Goal: Information Seeking & Learning: Learn about a topic

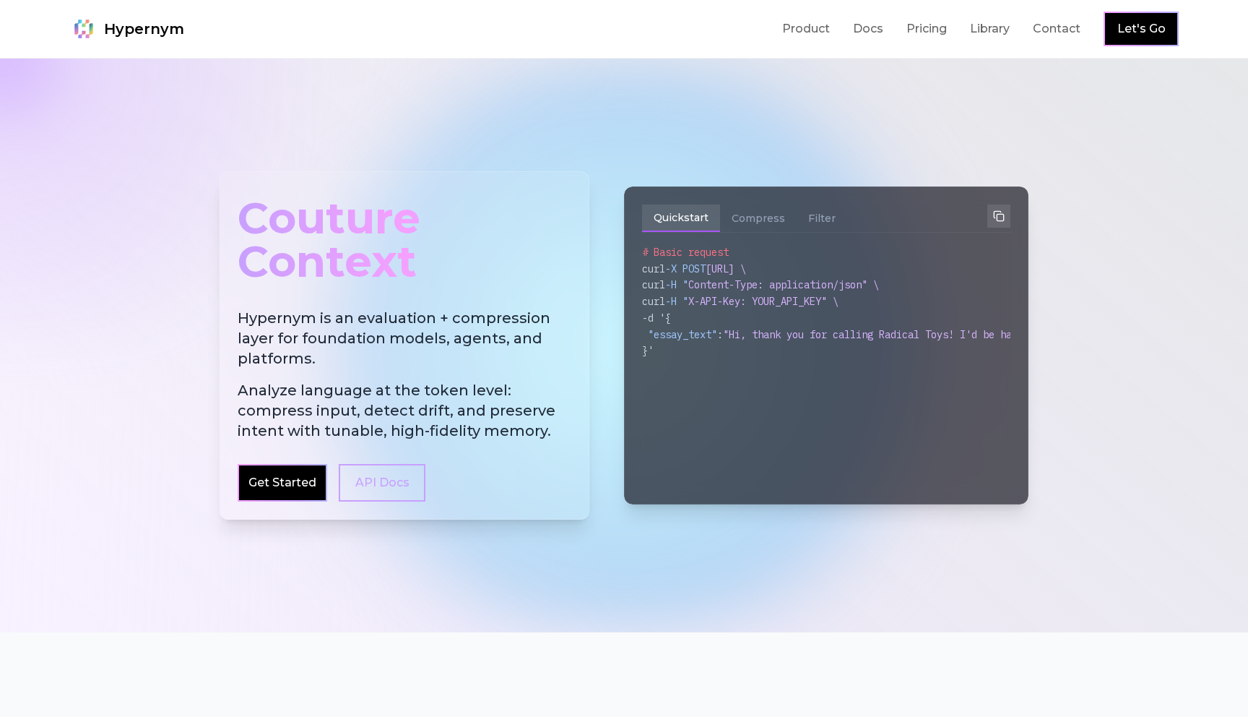
click at [350, 253] on div "Couture Context" at bounding box center [405, 239] width 334 height 101
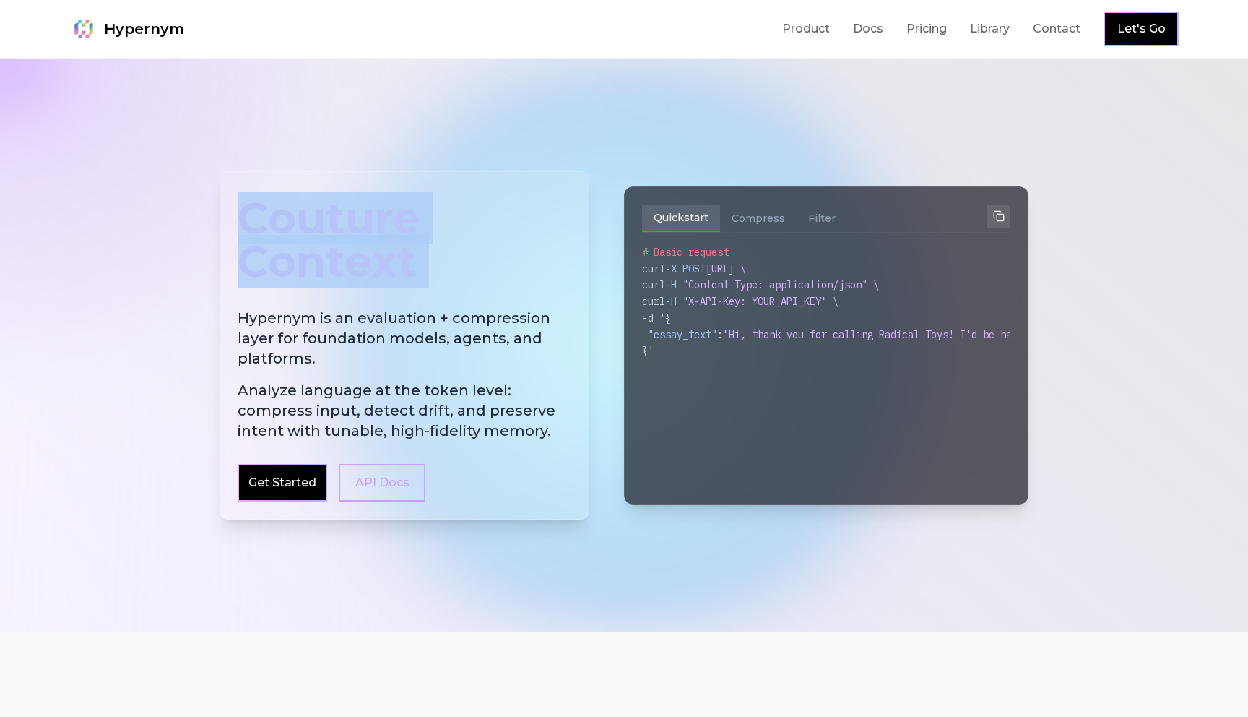
click at [350, 253] on div "Couture Context" at bounding box center [405, 239] width 334 height 101
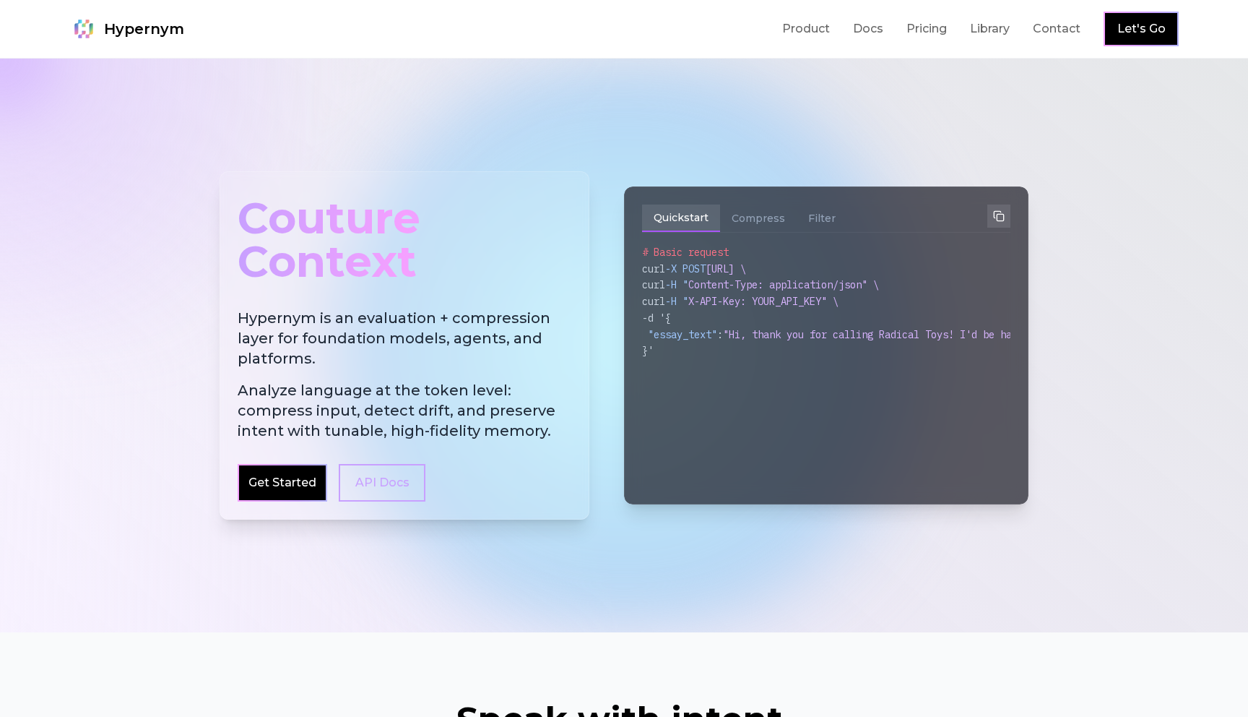
click at [393, 321] on h2 "Hypernym is an evaluation + compression layer for foundation models, agents, an…" at bounding box center [405, 374] width 334 height 133
click at [393, 322] on h2 "Hypernym is an evaluation + compression layer for foundation models, agents, an…" at bounding box center [405, 374] width 334 height 133
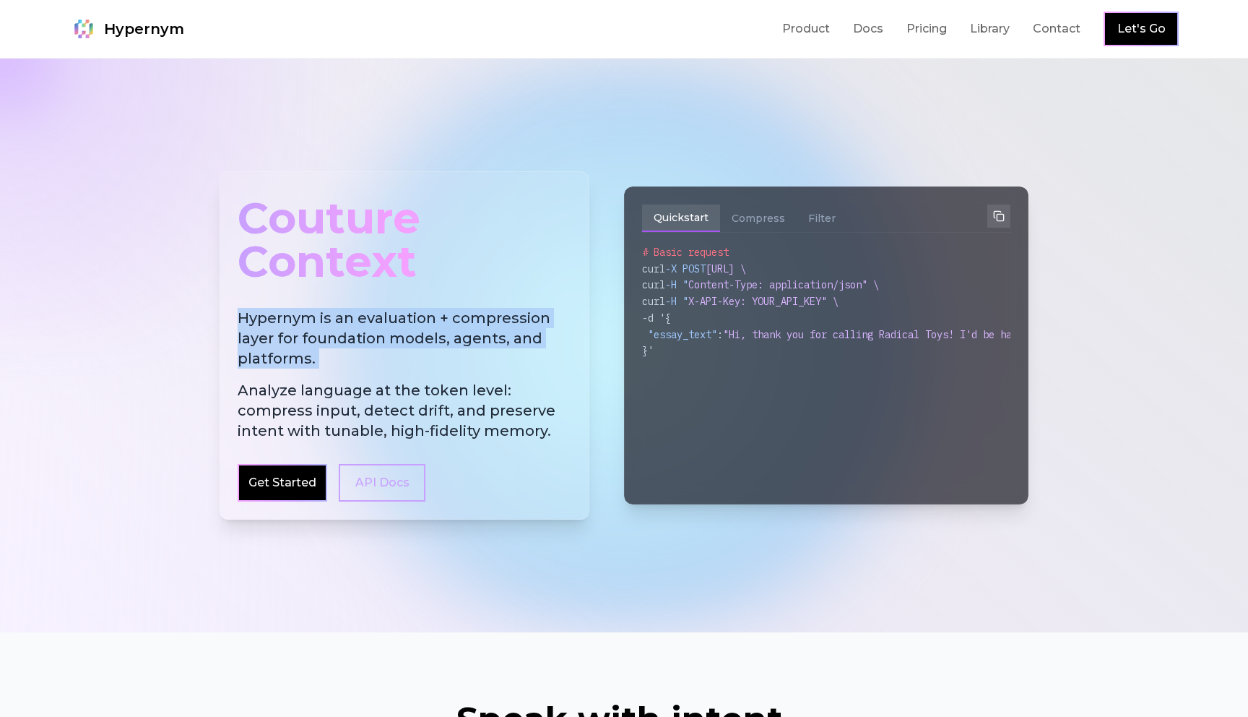
click at [393, 322] on h2 "Hypernym is an evaluation + compression layer for foundation models, agents, an…" at bounding box center [405, 374] width 334 height 133
click at [393, 347] on h2 "Hypernym is an evaluation + compression layer for foundation models, agents, an…" at bounding box center [405, 374] width 334 height 133
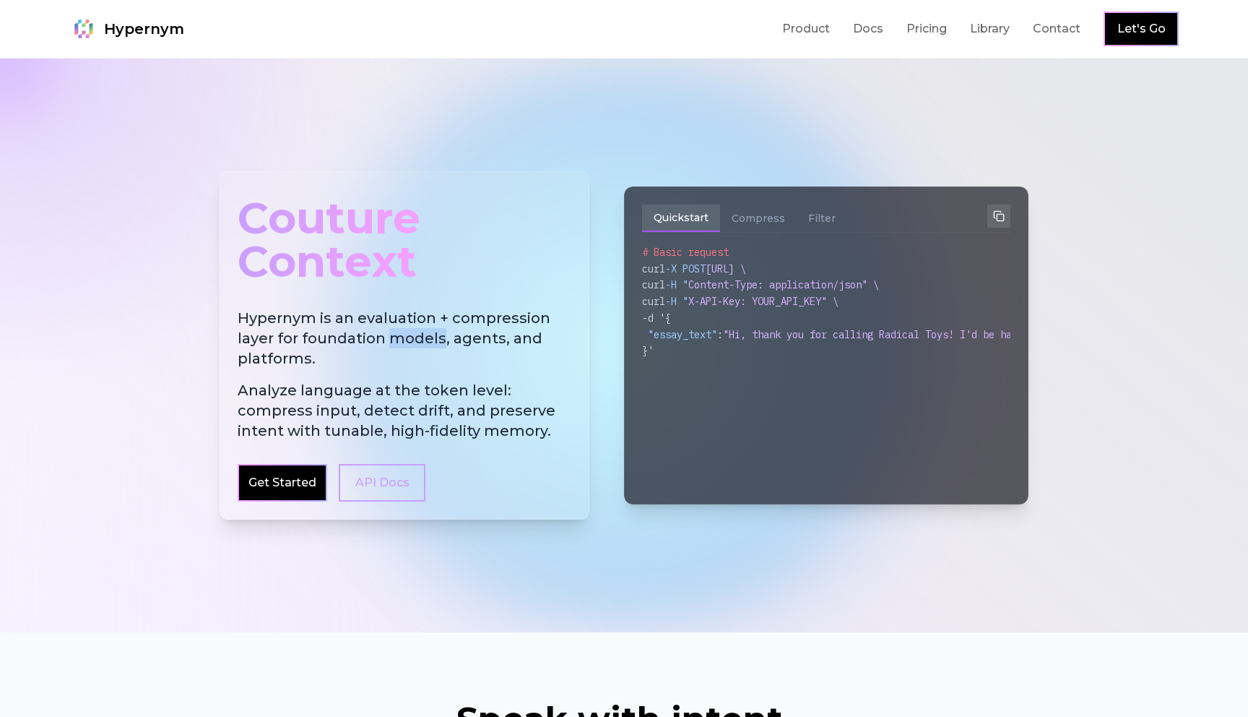
click at [393, 347] on h2 "Hypernym is an evaluation + compression layer for foundation models, agents, an…" at bounding box center [405, 374] width 334 height 133
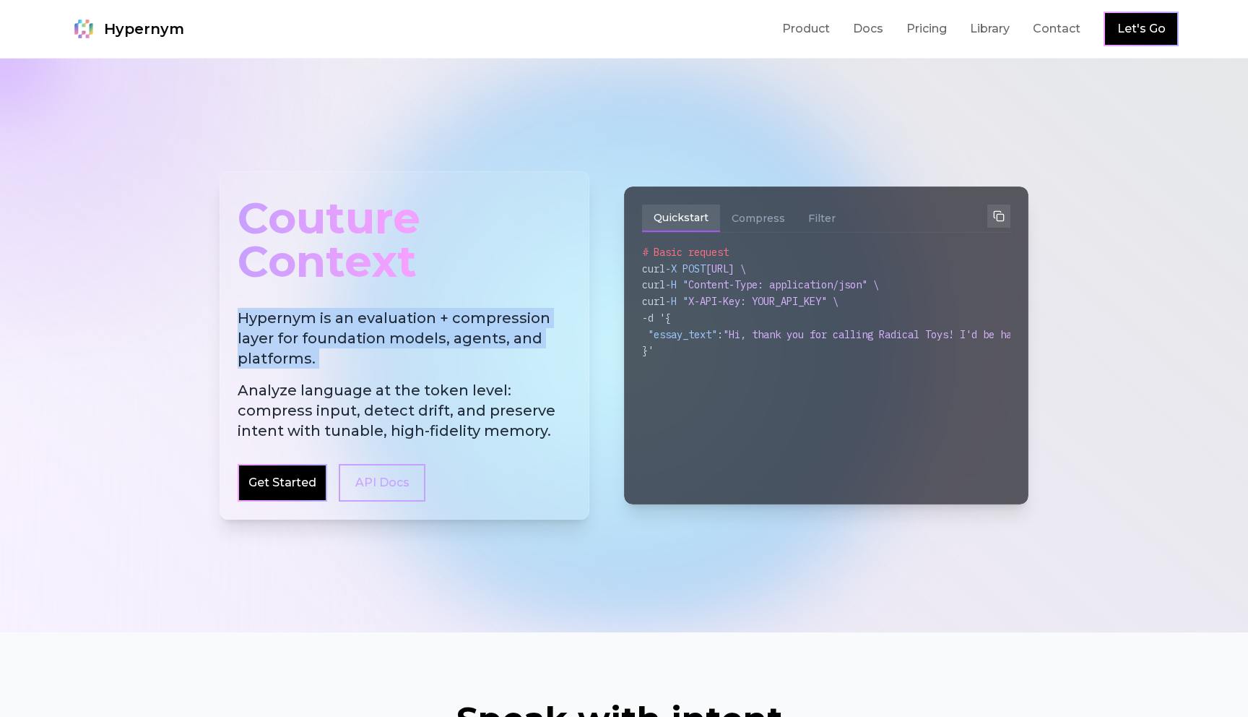
click at [398, 425] on span "Analyze language at the token level: compress input, detect drift, and preserve…" at bounding box center [405, 410] width 334 height 61
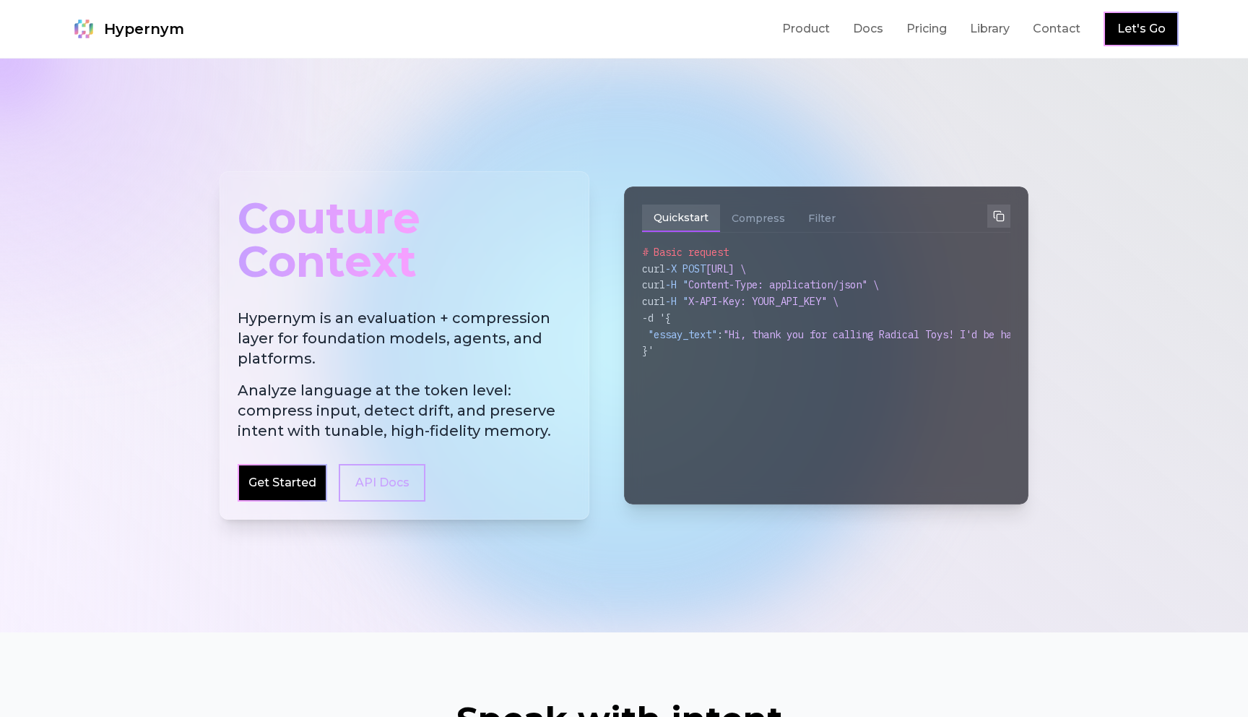
click at [398, 425] on span "Analyze language at the token level: compress input, detect drift, and preserve…" at bounding box center [405, 410] width 334 height 61
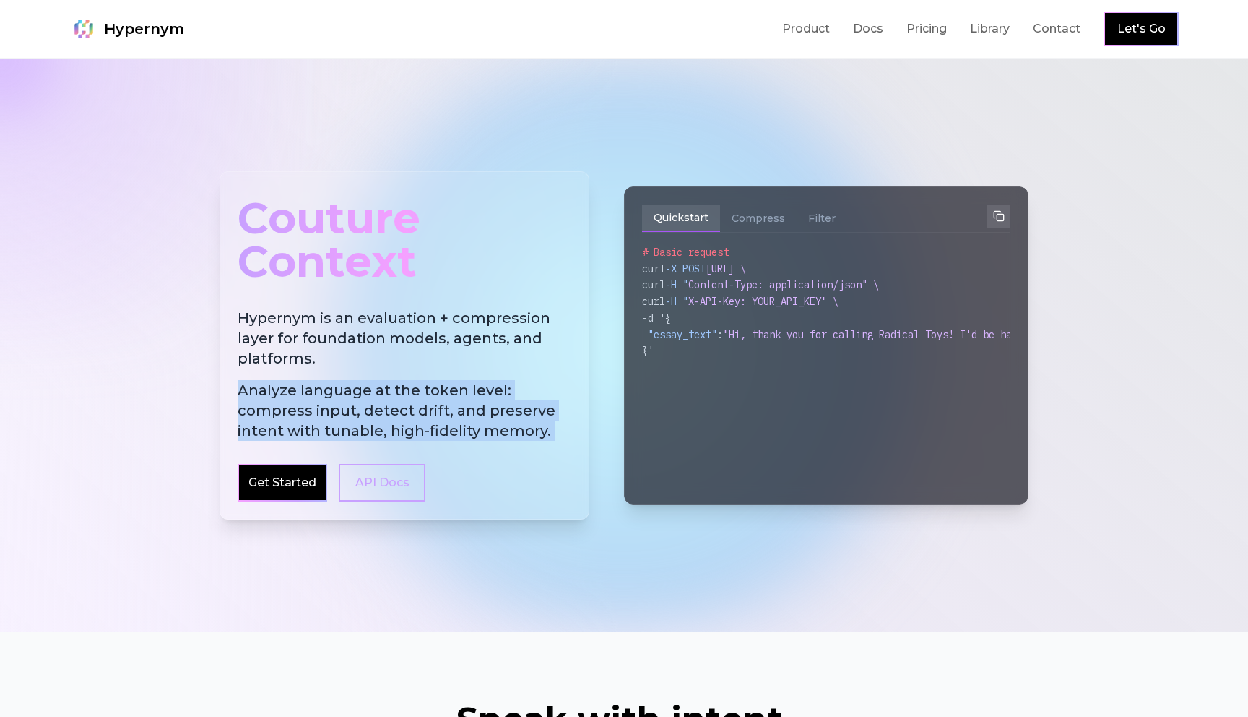
click at [398, 425] on span "Analyze language at the token level: compress input, detect drift, and preserve…" at bounding box center [405, 410] width 334 height 61
